Goal: Find specific page/section: Find specific page/section

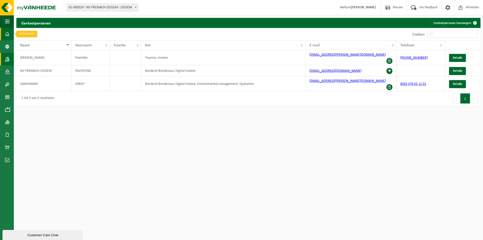
click at [9, 30] on span at bounding box center [7, 34] width 5 height 13
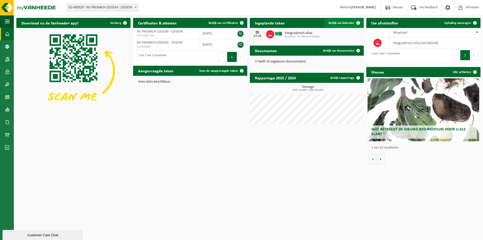
click at [334, 20] on link "Bekijk uw kalender" at bounding box center [344, 23] width 39 height 10
